Goal: Task Accomplishment & Management: Manage account settings

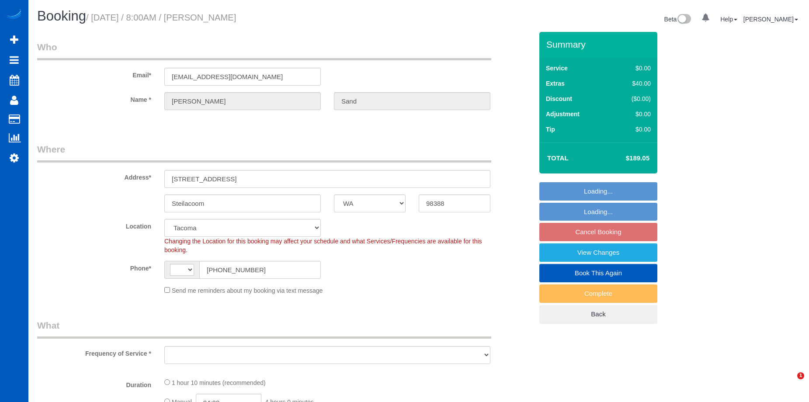
select select "WA"
select select "number:8"
select select "string:US"
select select "199"
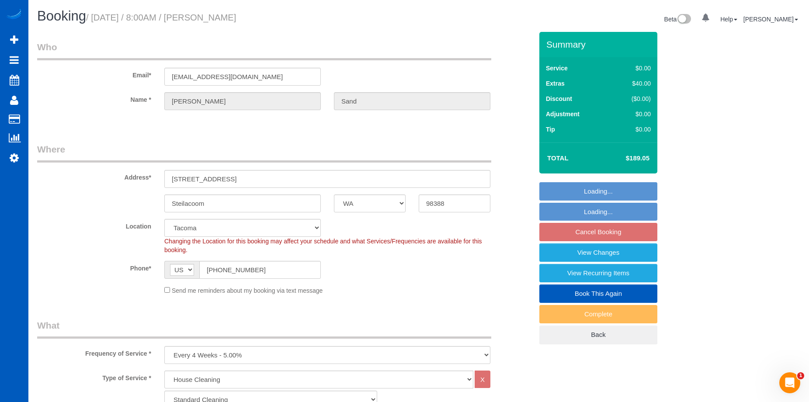
select select "object:1050"
select select "spot1"
select select "object:1200"
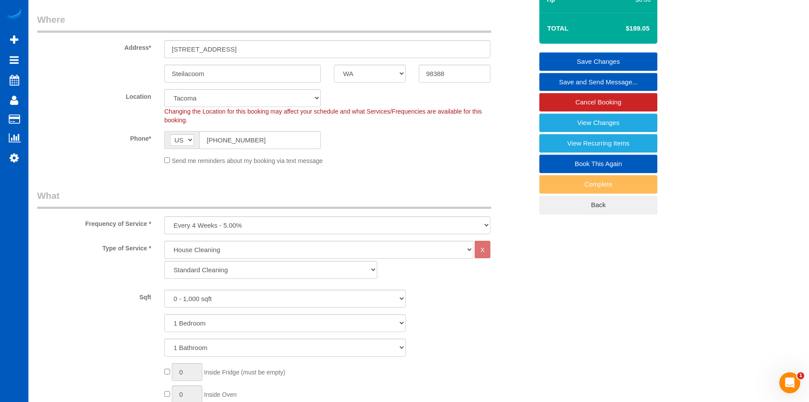
scroll to position [13, 0]
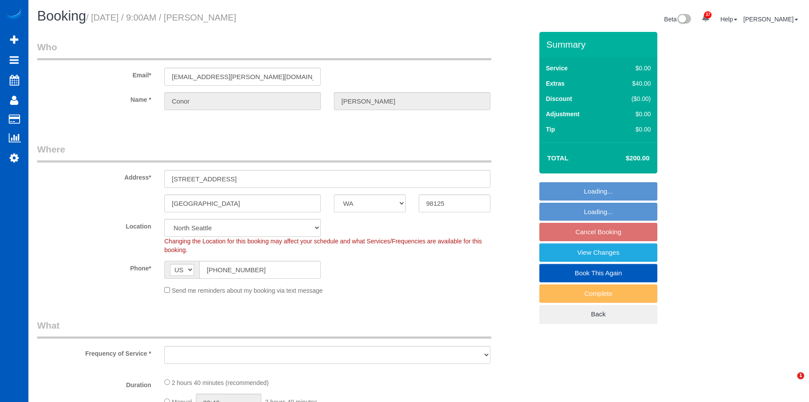
select select "WA"
select select "object:909"
select select "string:fspay-9721748d-4795-46e0-80d1-d9b9206b0710"
select select "object:914"
select select "199"
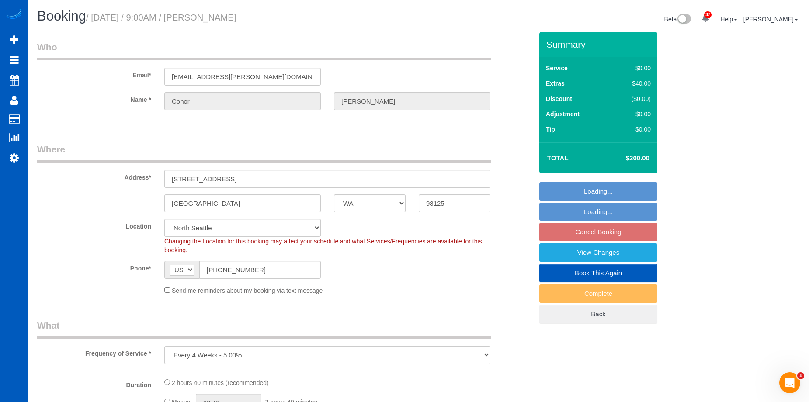
select select "2001"
select select "3"
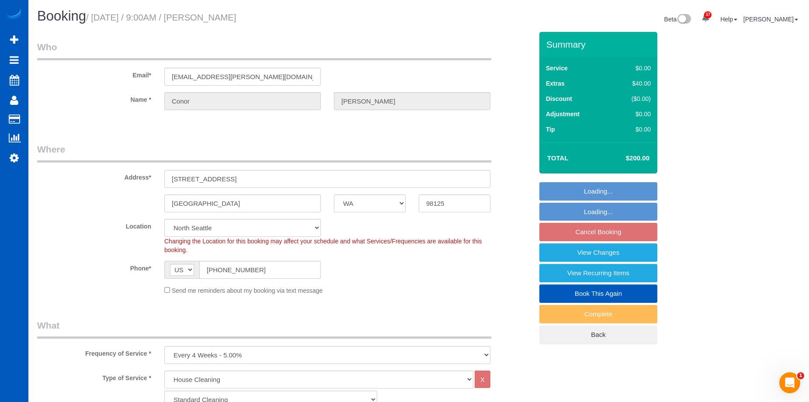
select select "2001"
select select "3"
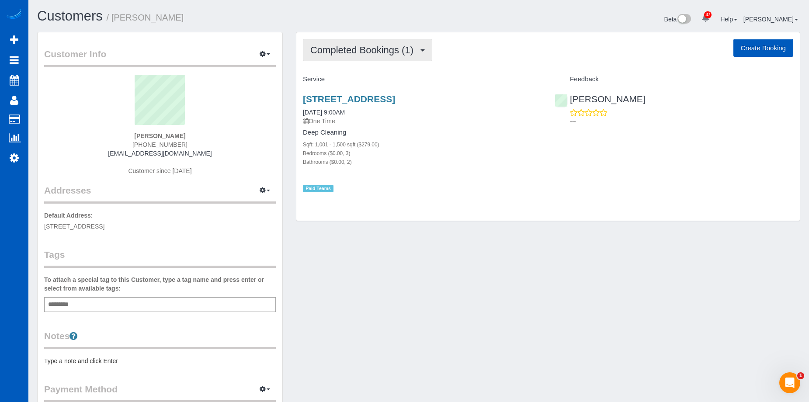
click at [378, 50] on span "Completed Bookings (1)" at bounding box center [363, 50] width 107 height 11
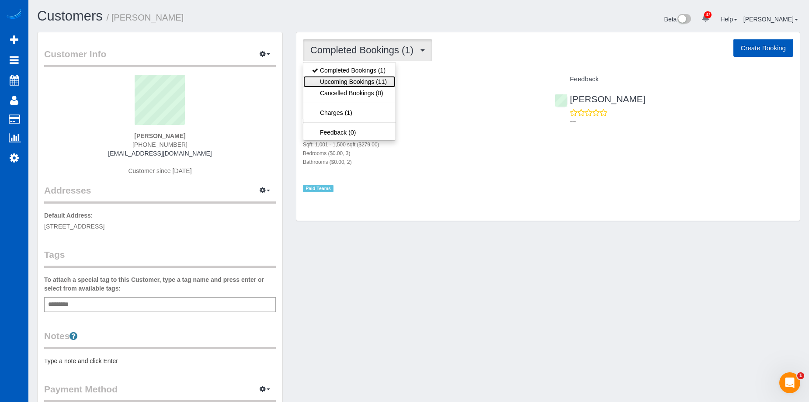
click at [367, 80] on link "Upcoming Bookings (11)" at bounding box center [349, 81] width 92 height 11
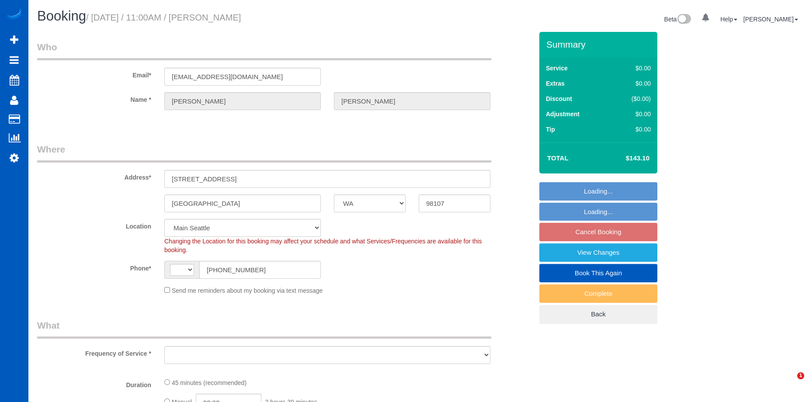
select select "WA"
select select "string:fspay-e85bbf79-c148-44b1-a6a3-ab01ed0e5143"
select select "string:US"
select select "number:8"
select select "object:909"
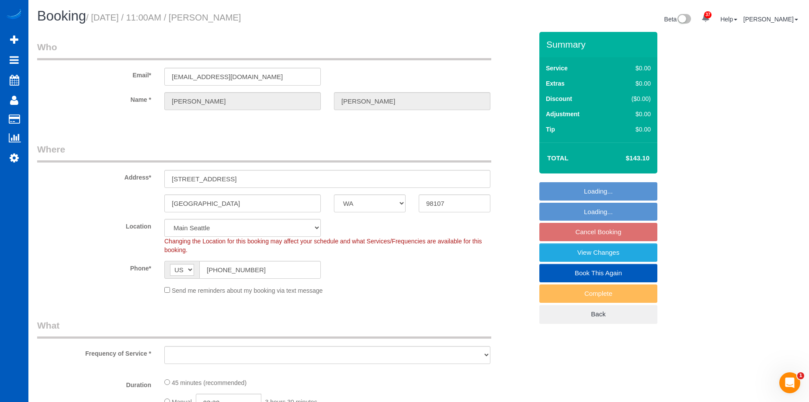
select select "spot2"
select select "object:1010"
select select "199"
select select "WA"
select select "number:8"
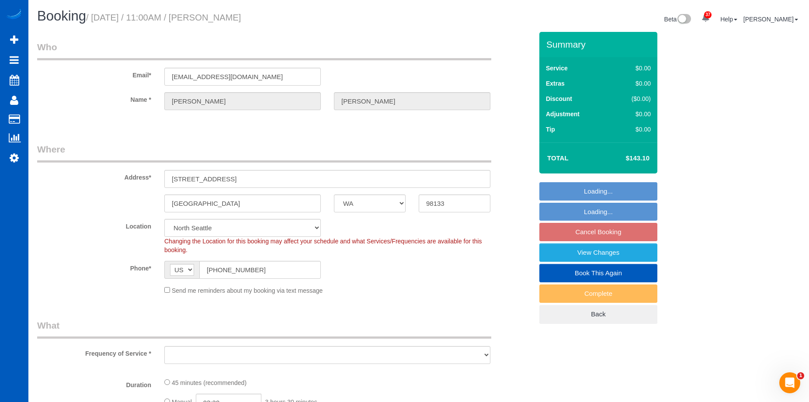
select select "object:1164"
select select "199"
select select "spot2"
select select "object:1174"
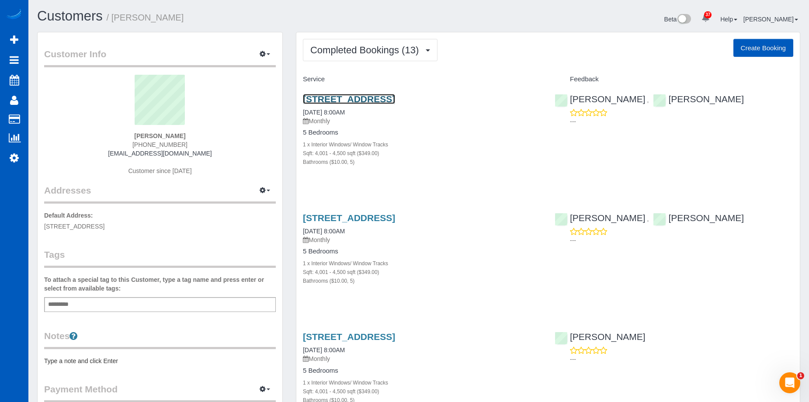
click at [395, 97] on link "6521 36th Ave Nw, Seattle, WA 98117" at bounding box center [349, 99] width 92 height 10
click at [386, 45] on span "Completed Bookings (13)" at bounding box center [366, 50] width 113 height 11
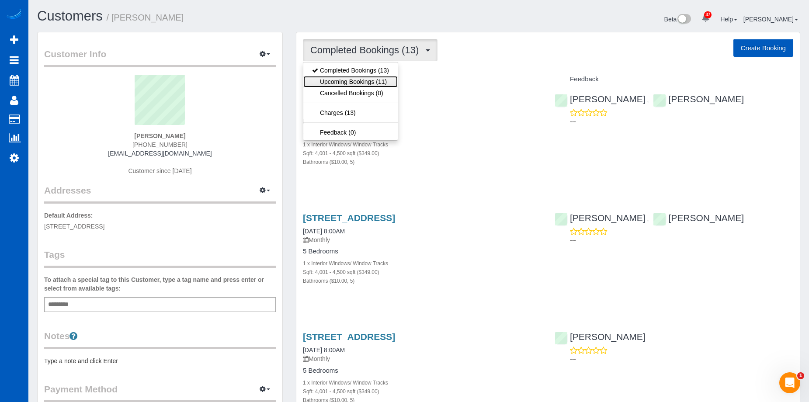
click at [370, 79] on link "Upcoming Bookings (11)" at bounding box center [350, 81] width 94 height 11
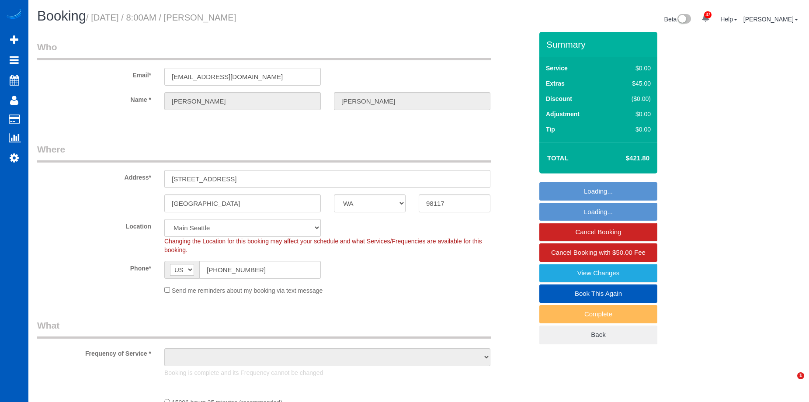
select select "WA"
select select "object:1118"
select select "spot1"
select select "4001"
select select "5"
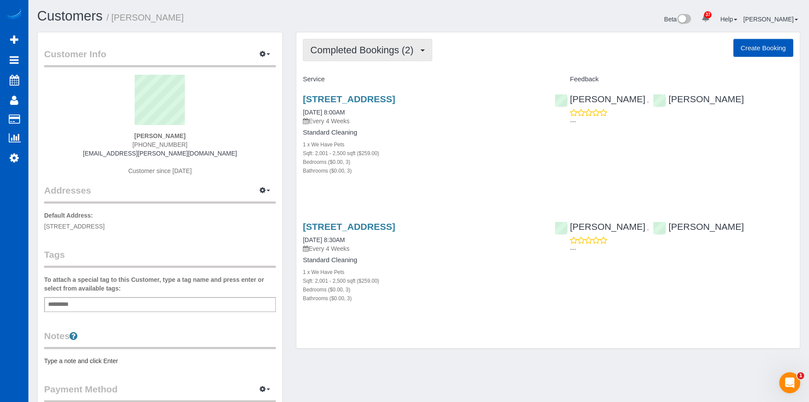
click at [387, 52] on span "Completed Bookings (2)" at bounding box center [363, 50] width 107 height 11
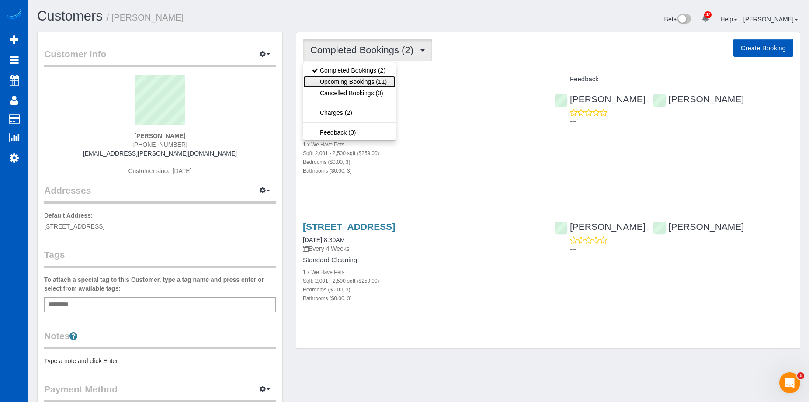
click at [367, 86] on link "Upcoming Bookings (11)" at bounding box center [349, 81] width 92 height 11
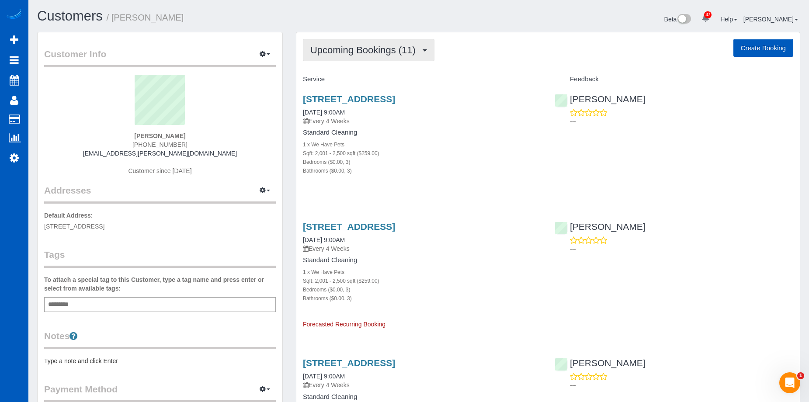
click at [354, 47] on span "Upcoming Bookings (11)" at bounding box center [365, 50] width 110 height 11
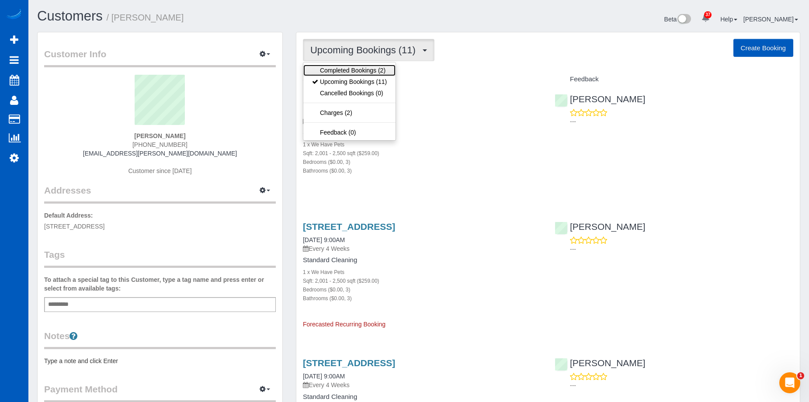
click at [371, 69] on link "Completed Bookings (2)" at bounding box center [349, 70] width 92 height 11
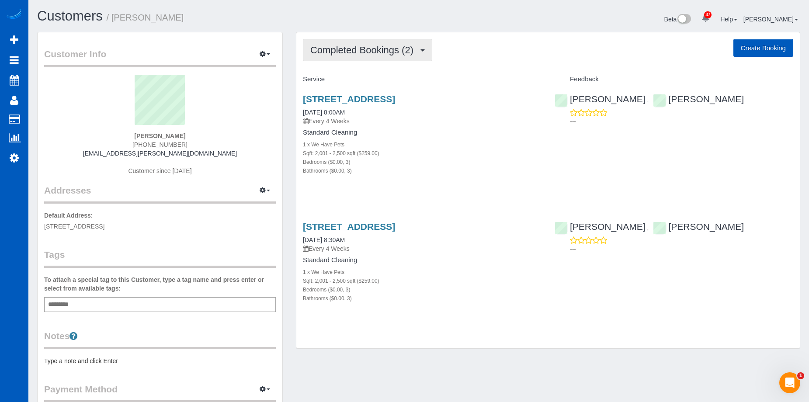
click at [384, 42] on button "Completed Bookings (2)" at bounding box center [367, 50] width 129 height 22
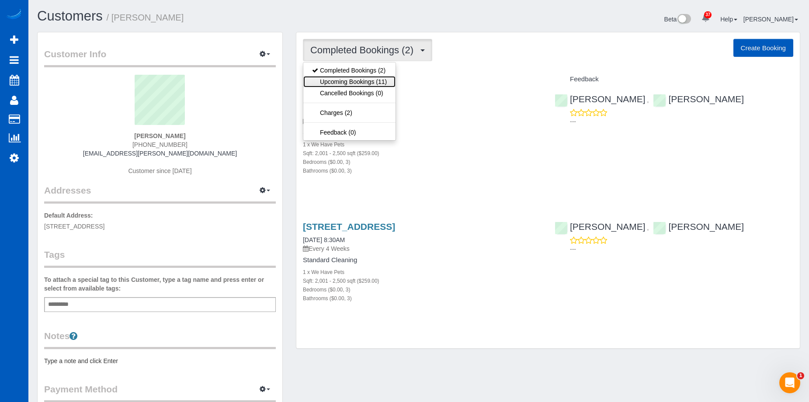
click at [362, 82] on link "Upcoming Bookings (11)" at bounding box center [349, 81] width 92 height 11
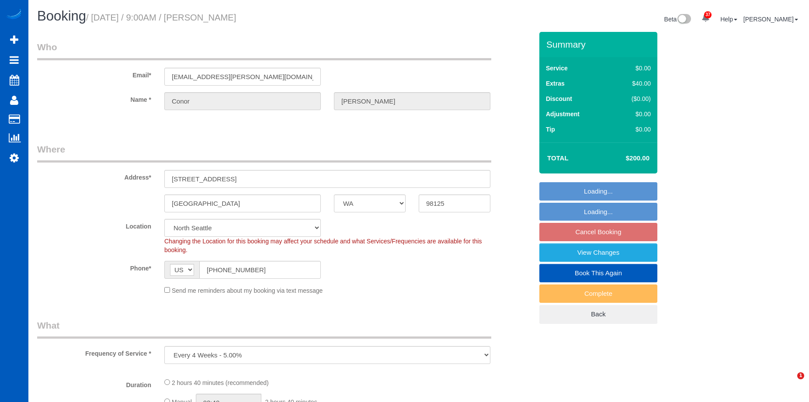
select select "WA"
select select "object:914"
select select "199"
select select "2001"
select select "3"
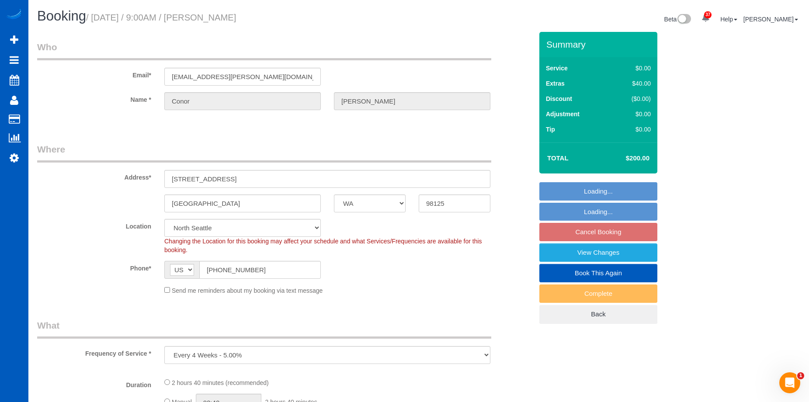
select select "3"
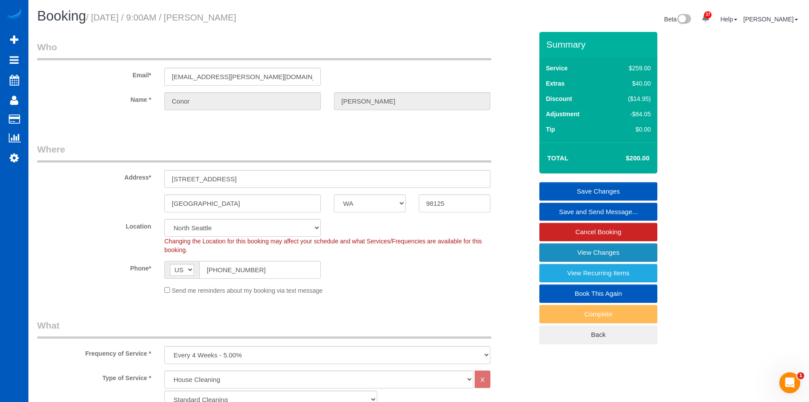
click at [555, 251] on link "View Changes" at bounding box center [598, 252] width 118 height 18
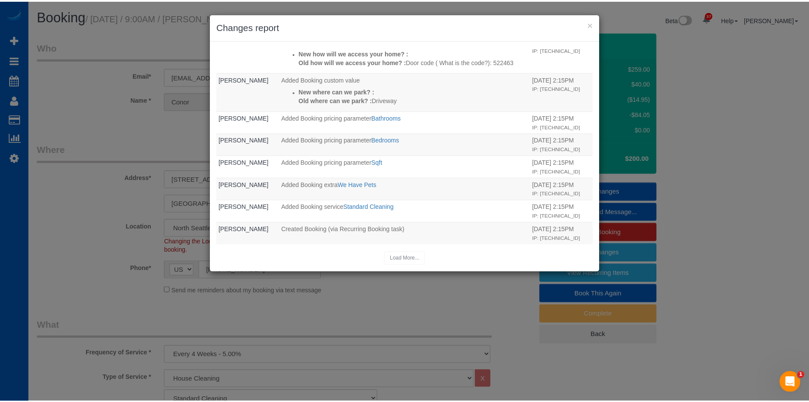
scroll to position [201, 0]
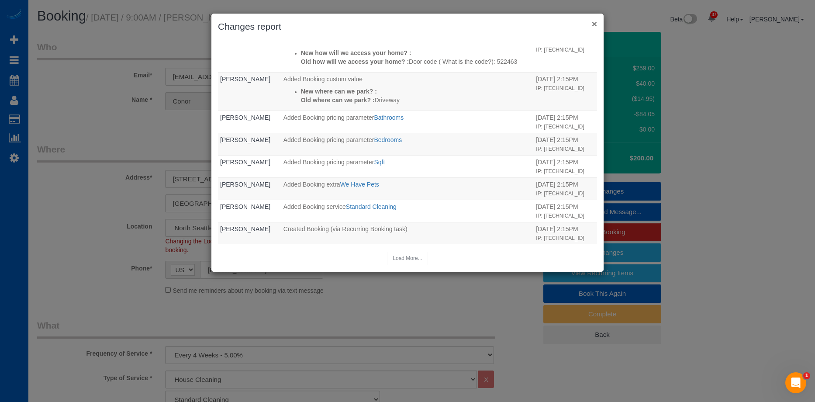
click at [593, 21] on button "×" at bounding box center [594, 23] width 5 height 9
